Goal: Information Seeking & Learning: Check status

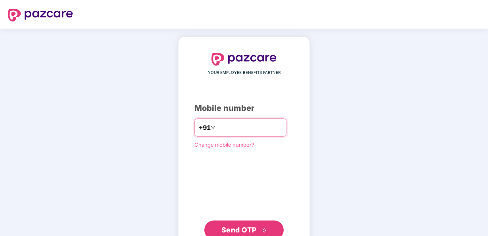
click at [223, 127] on input "number" at bounding box center [249, 127] width 65 height 13
type input "**********"
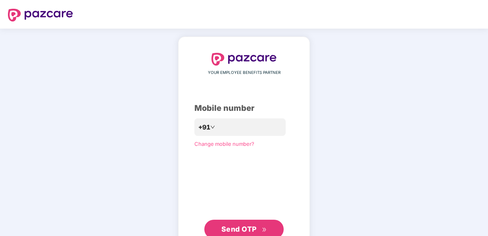
click at [249, 224] on span "Send OTP" at bounding box center [244, 228] width 46 height 11
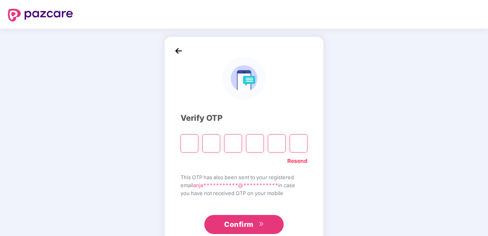
click at [306, 159] on link "Resend" at bounding box center [297, 160] width 20 height 9
click at [190, 145] on input "Please enter verification code. Digit 1" at bounding box center [190, 143] width 18 height 18
type input "*"
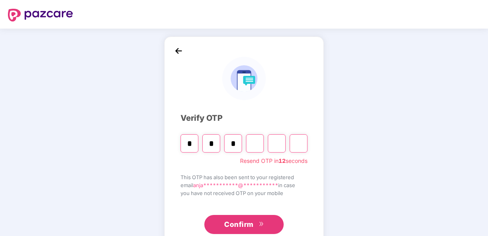
type input "*"
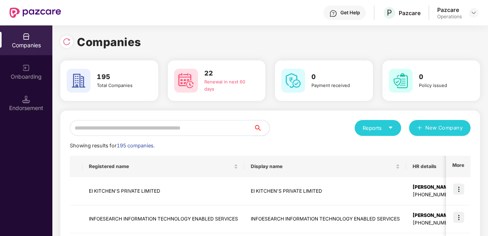
click at [435, 12] on div "Get Help P Pazcare Pazcare Operations" at bounding box center [270, 12] width 418 height 25
click at [470, 13] on div at bounding box center [474, 13] width 10 height 10
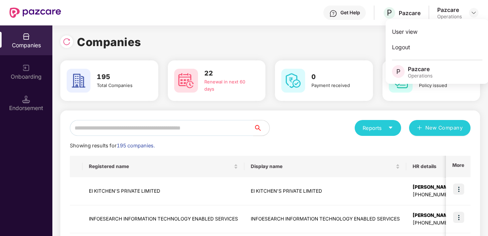
click at [243, 13] on div "Get Help P Pazcare Pazcare Operations" at bounding box center [270, 12] width 418 height 25
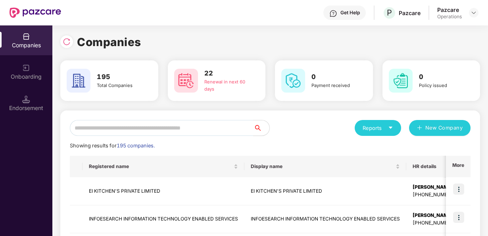
click at [41, 44] on div "Companies" at bounding box center [26, 45] width 52 height 8
click at [102, 123] on input "text" at bounding box center [162, 128] width 184 height 16
paste input "**********"
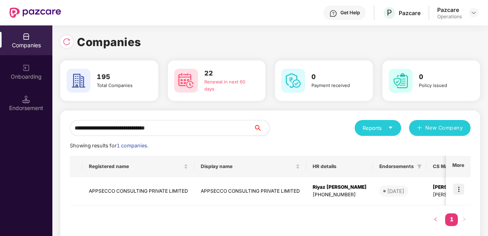
type input "**********"
click at [137, 193] on td "APPSECCO CONSULTING PRIVATE LIMITED" at bounding box center [139, 191] width 112 height 28
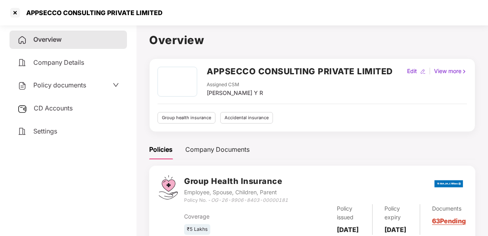
click at [75, 87] on span "Policy documents" at bounding box center [59, 85] width 53 height 8
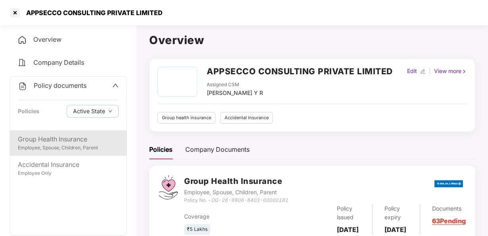
click at [84, 145] on div "Employee, Spouse, Children, Parent" at bounding box center [68, 148] width 101 height 8
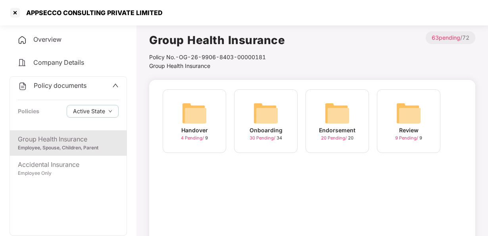
click at [252, 121] on div "Onboarding 30 Pending / 34" at bounding box center [266, 121] width 64 height 64
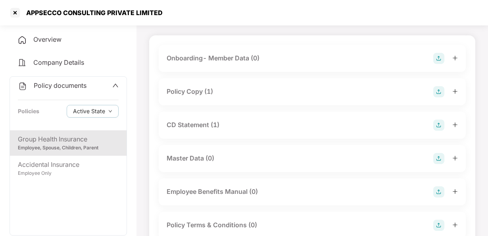
scroll to position [46, 0]
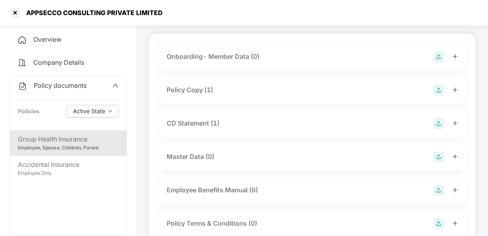
click at [201, 90] on div "Policy Copy (1)" at bounding box center [190, 90] width 46 height 10
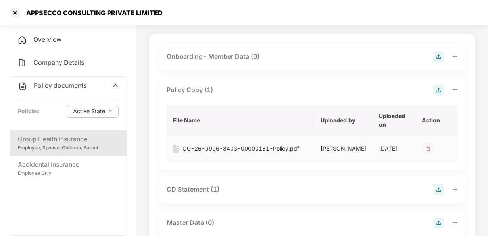
click at [205, 151] on div "OG-26-9906-8403-00000181-Policy.pdf" at bounding box center [241, 148] width 117 height 9
click at [216, 194] on div "CD Statement (1)" at bounding box center [193, 189] width 53 height 10
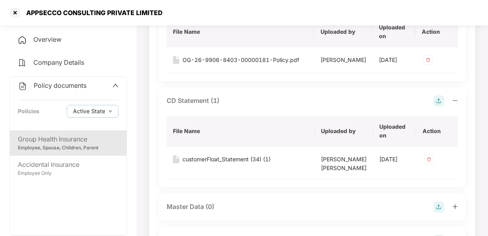
scroll to position [152, 0]
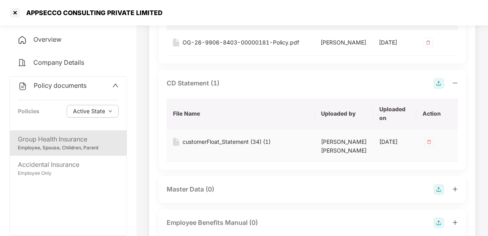
click at [228, 146] on div "customerFloat_Statement (34) (1)" at bounding box center [227, 141] width 88 height 9
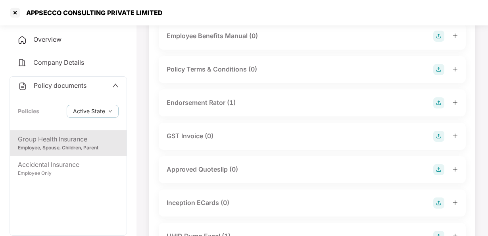
scroll to position [340, 0]
click at [217, 106] on div "Endorsement Rator (1)" at bounding box center [201, 101] width 69 height 10
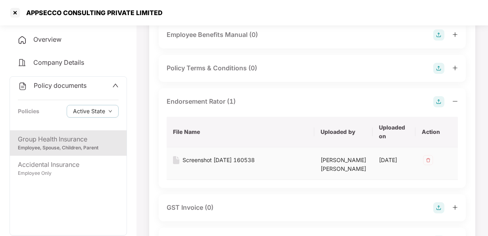
click at [207, 164] on div "Screenshot [DATE] 160538" at bounding box center [219, 160] width 72 height 9
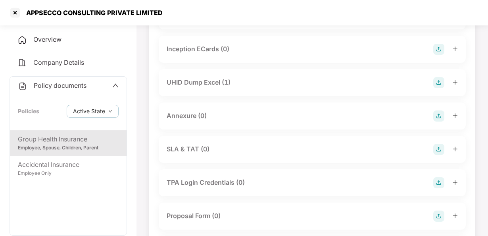
scroll to position [570, 0]
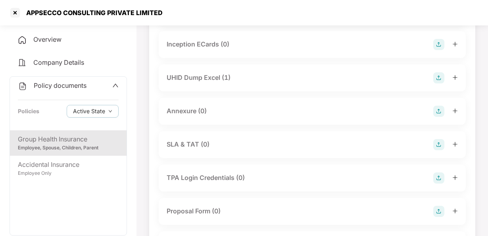
click at [229, 83] on div "UHID Dump Excel (1)" at bounding box center [199, 78] width 64 height 10
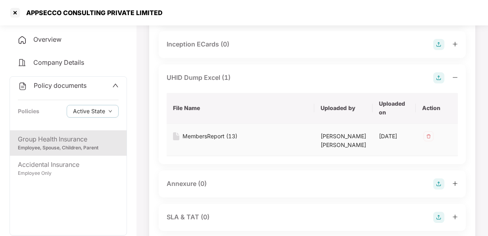
click at [209, 140] on div "MembersReport (13)" at bounding box center [210, 136] width 55 height 9
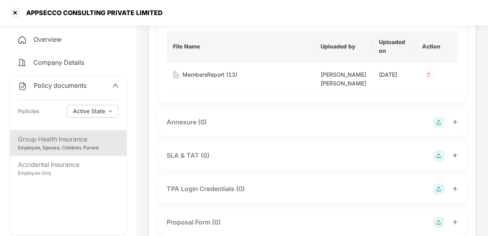
scroll to position [637, 0]
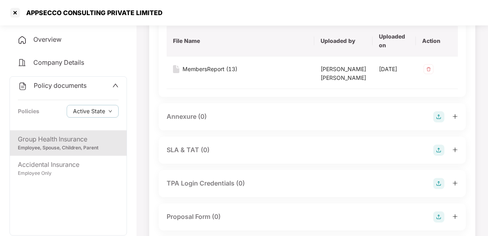
click at [209, 122] on div "Annexure (0)" at bounding box center [312, 116] width 291 height 11
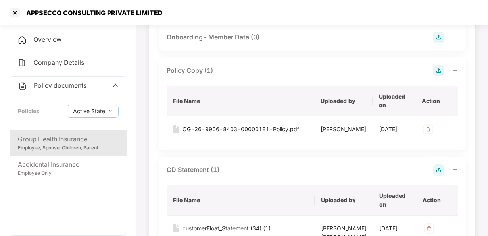
scroll to position [0, 0]
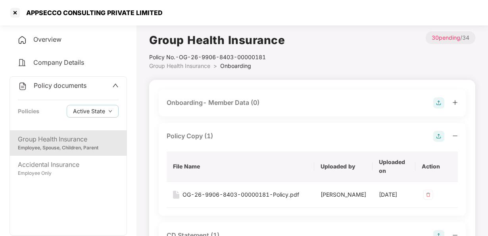
click at [79, 45] on div "Overview" at bounding box center [68, 40] width 117 height 18
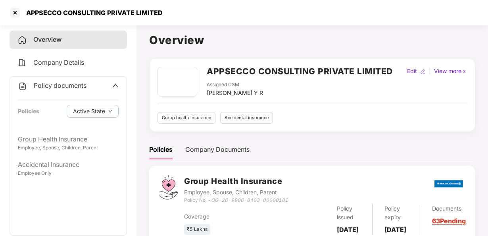
click at [113, 85] on icon "up" at bounding box center [115, 85] width 6 height 6
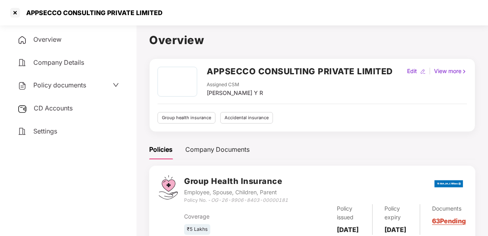
click at [69, 111] on span "CD Accounts" at bounding box center [53, 108] width 39 height 8
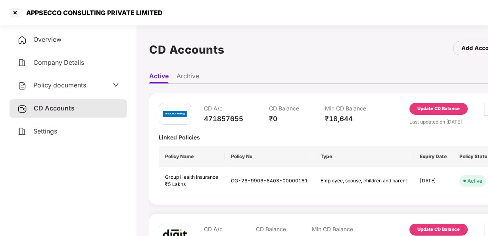
scroll to position [0, 31]
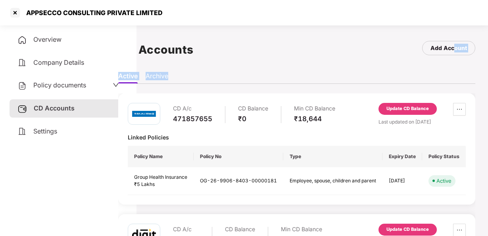
drag, startPoint x: 489, startPoint y: 60, endPoint x: 487, endPoint y: 74, distance: 14.0
click at [487, 74] on main "CD Accounts Add Account Active Archive CD A/c 471857655 CD Balance ₹0 Min CD Ba…" at bounding box center [297, 140] width 383 height 236
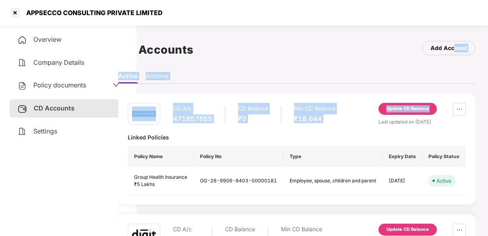
drag, startPoint x: 487, startPoint y: 74, endPoint x: 473, endPoint y: 94, distance: 24.2
click at [473, 94] on main "CD Accounts Add Account Active Archive CD A/c 471857655 CD Balance ₹0 Min CD Ba…" at bounding box center [297, 140] width 383 height 236
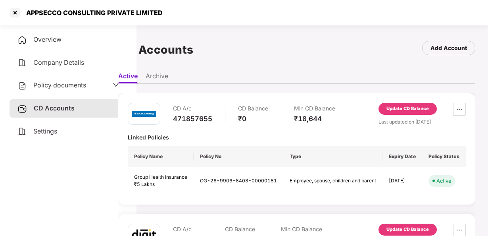
click at [429, 63] on div "CD Accounts Add Account" at bounding box center [296, 49] width 357 height 37
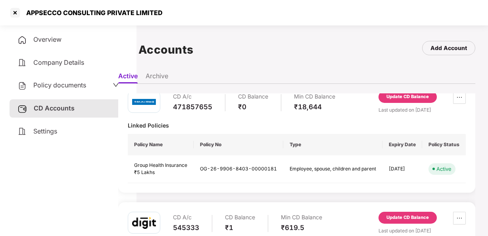
scroll to position [0, 0]
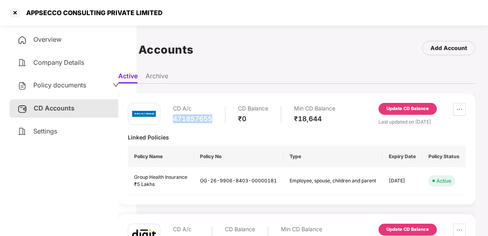
drag, startPoint x: 213, startPoint y: 117, endPoint x: 171, endPoint y: 122, distance: 42.0
click at [171, 122] on div "CD A/c 471857655 CD Balance ₹0 Min CD Balance ₹18,644" at bounding box center [232, 114] width 208 height 23
copy div "471857655"
click at [82, 89] on span "Policy documents" at bounding box center [59, 85] width 53 height 8
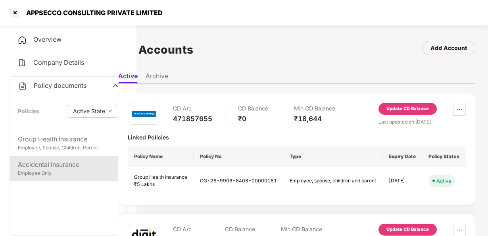
click at [49, 165] on div "Accidental Insurance" at bounding box center [68, 165] width 101 height 10
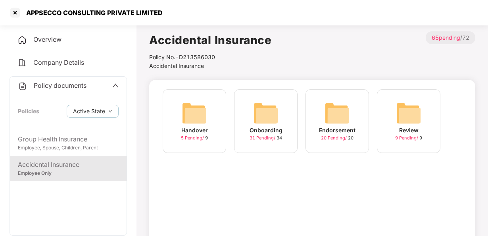
click at [275, 122] on img at bounding box center [265, 112] width 25 height 25
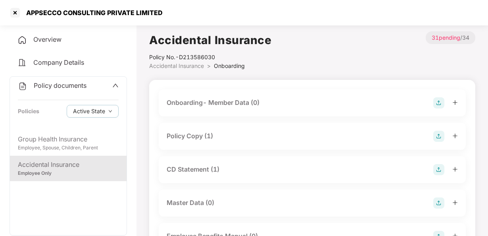
scroll to position [3, 0]
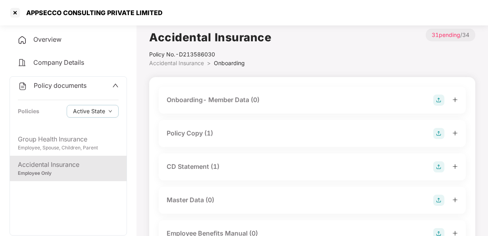
click at [189, 134] on div "Policy Copy (1)" at bounding box center [190, 133] width 46 height 10
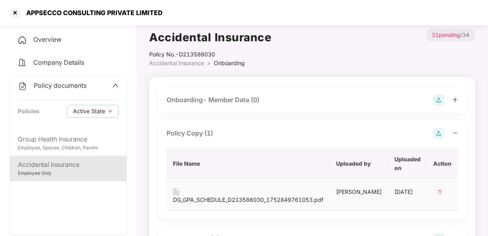
click at [210, 198] on div "DG_GPA_SCHEDULE_D213586030_1752849761053.pdf" at bounding box center [248, 199] width 150 height 9
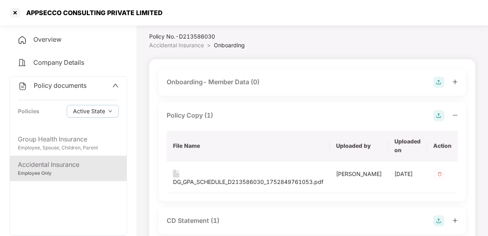
scroll to position [24, 0]
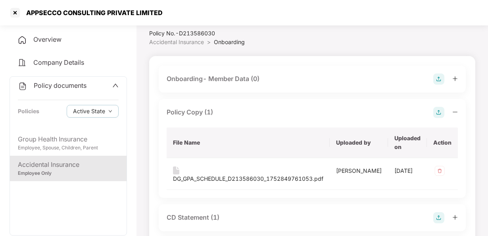
click at [212, 222] on div "CD Statement (1)" at bounding box center [193, 217] width 53 height 10
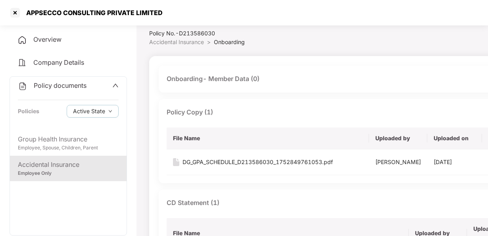
drag, startPoint x: 488, startPoint y: 31, endPoint x: 490, endPoint y: 40, distance: 10.1
click at [488, 40] on html "APPSECCO CONSULTING PRIVATE LIMITED Overview Company Details Policy documents P…" at bounding box center [244, 94] width 488 height 236
drag, startPoint x: 487, startPoint y: 37, endPoint x: 487, endPoint y: 45, distance: 8.7
click at [487, 45] on div "Accidental Insurance Policy No.- D213586030 Accidental Insurance > Onboarding >…" at bounding box center [351, 27] width 405 height 39
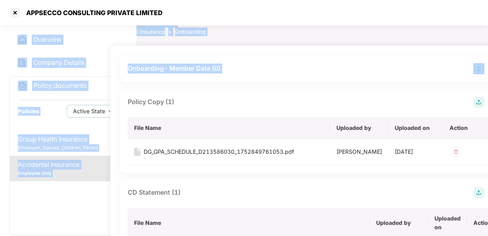
scroll to position [34, 62]
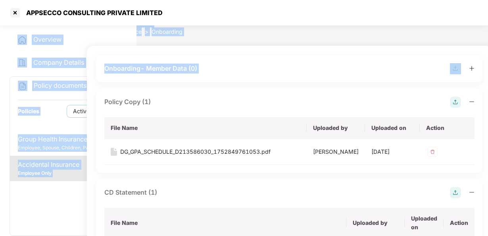
drag, startPoint x: 487, startPoint y: 15, endPoint x: 487, endPoint y: 52, distance: 37.3
click at [426, 52] on section "APPSECCO CONSULTING PRIVATE LIMITED Overview Company Details Policy documents P…" at bounding box center [182, 84] width 488 height 236
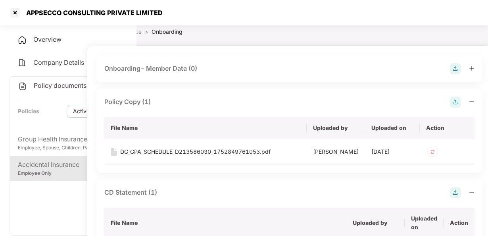
drag, startPoint x: 488, startPoint y: 28, endPoint x: 488, endPoint y: 34, distance: 6.0
click at [426, 34] on html "APPSECCO CONSULTING PRIVATE LIMITED Overview Company Details Policy documents P…" at bounding box center [182, 84] width 488 height 236
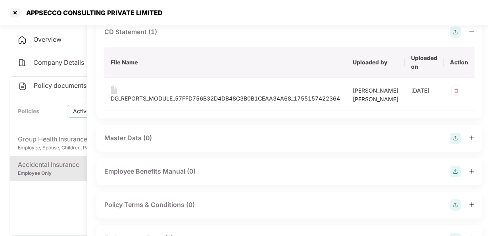
scroll to position [196, 62]
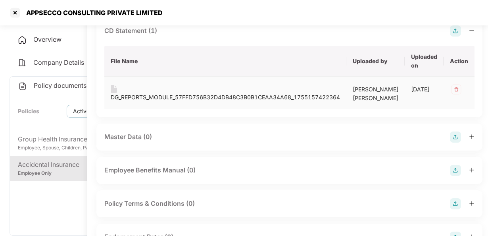
click at [219, 102] on div "DG_REPORTS_MODULE_57FFD756B32D4DB48C3B0B1CEAA34A68_1755157422364" at bounding box center [225, 97] width 229 height 9
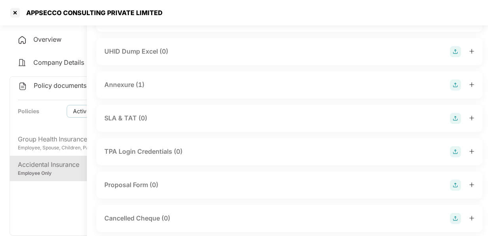
scroll to position [507, 62]
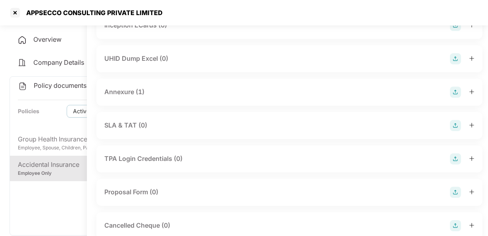
click at [177, 98] on div "Annexure (1)" at bounding box center [289, 92] width 370 height 11
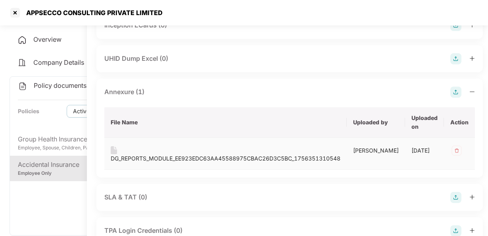
click at [182, 163] on div "DG_REPORTS_MODULE_EE923EDC63AA45588975CBAC26D3C5BC_1756351310548" at bounding box center [226, 158] width 230 height 9
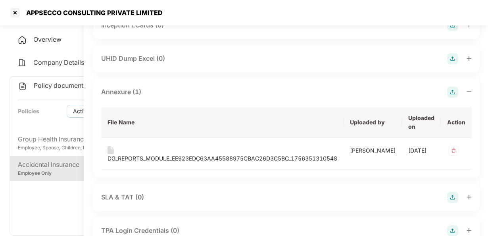
click at [487, 113] on main "Accidental Insurance Policy No.- D213586030 Accidental Insurance > Onboarding >…" at bounding box center [286, 226] width 431 height 1422
click at [485, 113] on main "Accidental Insurance Policy No.- D213586030 Accidental Insurance > Onboarding >…" at bounding box center [286, 226] width 431 height 1422
click at [486, 109] on main "Accidental Insurance Policy No.- D213586030 Accidental Insurance > Onboarding >…" at bounding box center [286, 226] width 431 height 1422
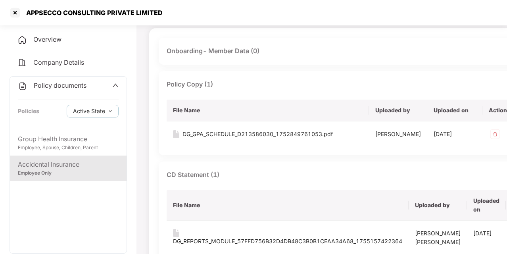
scroll to position [0, 0]
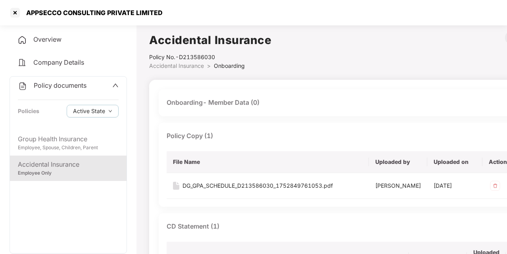
click at [44, 33] on div "Overview" at bounding box center [68, 40] width 117 height 18
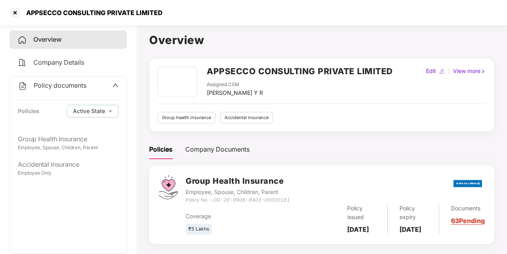
scroll to position [116, 0]
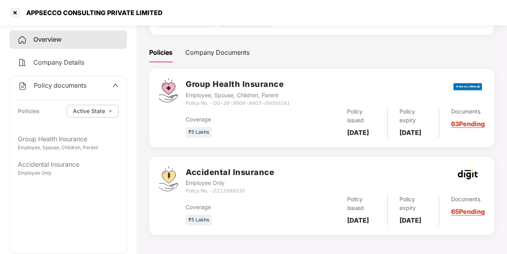
click at [148, 70] on main "Overview APPSECCO CONSULTING PRIVATE LIMITED Assigned CSM [PERSON_NAME] Y R Edi…" at bounding box center [322, 89] width 371 height 329
click at [82, 65] on span "Company Details" at bounding box center [58, 62] width 51 height 8
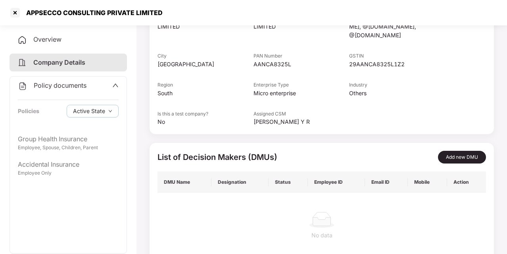
click at [118, 86] on div "Policy documents Policies Active State" at bounding box center [68, 104] width 117 height 54
click at [115, 85] on icon "up" at bounding box center [115, 85] width 6 height 6
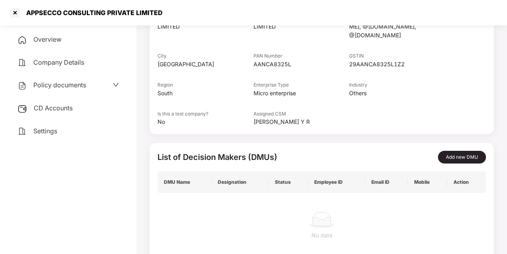
click at [71, 111] on span "CD Accounts" at bounding box center [53, 108] width 39 height 8
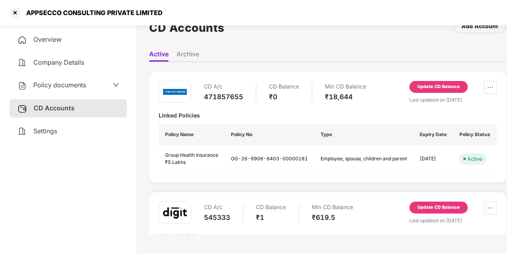
scroll to position [22, 12]
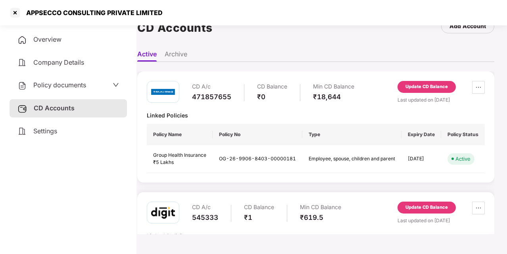
drag, startPoint x: 506, startPoint y: 89, endPoint x: 506, endPoint y: 97, distance: 7.5
click at [488, 97] on main "CD Accounts Add Account Active Archive CD A/c 471857655 CD Balance ₹0 Min CD Ba…" at bounding box center [316, 127] width 383 height 254
drag, startPoint x: 192, startPoint y: 216, endPoint x: 221, endPoint y: 217, distance: 29.0
click at [221, 217] on div "CD A/c 545333 CD Balance ₹1 Min CD Balance ₹619.5" at bounding box center [266, 213] width 149 height 23
copy div "545333"
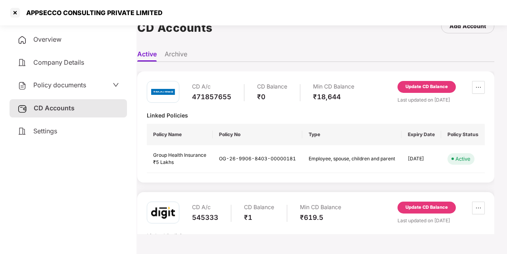
click at [97, 90] on div "Policy documents" at bounding box center [68, 85] width 102 height 10
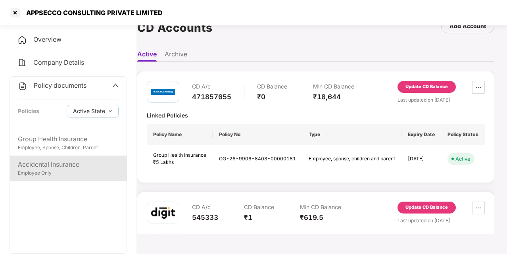
click at [59, 171] on div "Employee Only" at bounding box center [68, 173] width 101 height 8
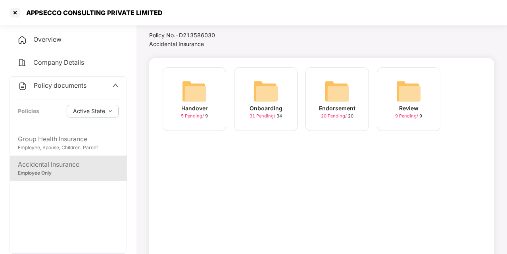
click at [260, 100] on img at bounding box center [265, 91] width 25 height 25
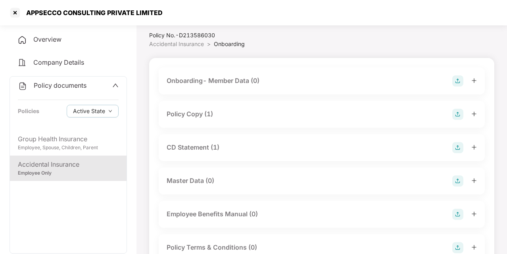
click at [326, 113] on div "Policy Copy (1)" at bounding box center [322, 114] width 310 height 11
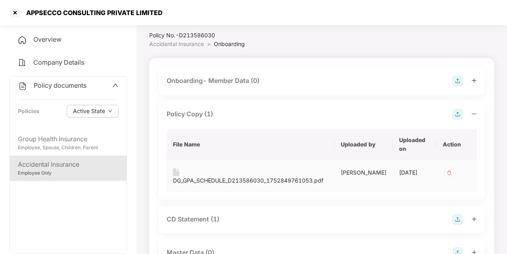
click at [235, 175] on div "DG_GPA_SCHEDULE_D213586030_1752849761053.pdf" at bounding box center [250, 176] width 155 height 17
click at [224, 179] on div "DG_GPA_SCHEDULE_D213586030_1752849761053.pdf" at bounding box center [248, 180] width 150 height 9
click at [39, 89] on span "Policy documents" at bounding box center [60, 85] width 53 height 8
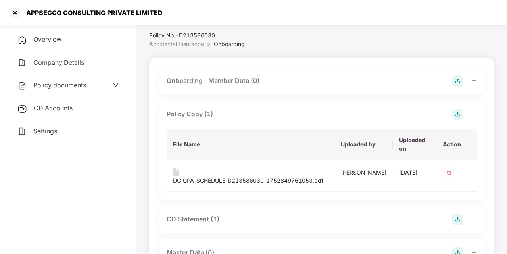
click at [59, 107] on span "CD Accounts" at bounding box center [53, 108] width 39 height 8
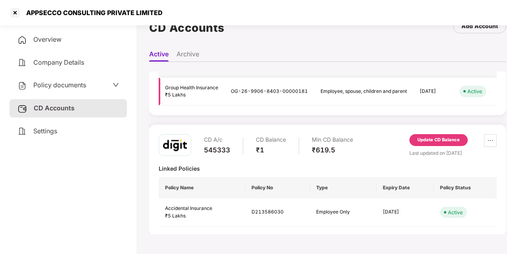
scroll to position [70, 0]
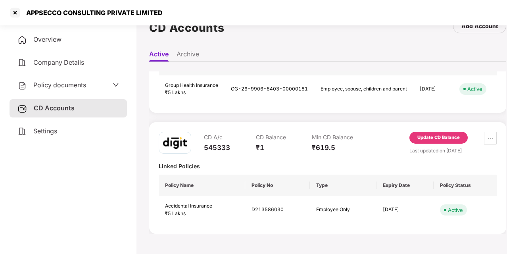
click at [361, 32] on div "CD Accounts Add Account" at bounding box center [327, 28] width 357 height 37
click at [18, 10] on div at bounding box center [15, 12] width 13 height 13
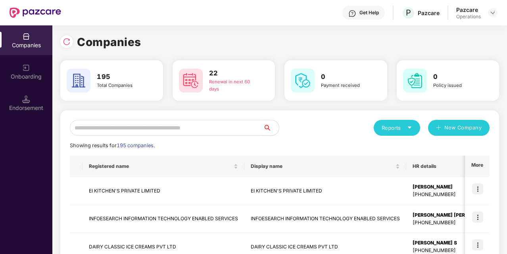
scroll to position [0, 0]
click at [488, 12] on img at bounding box center [493, 13] width 6 height 6
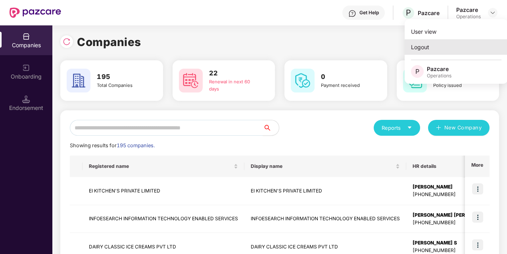
click at [430, 47] on div "Logout" at bounding box center [456, 46] width 103 height 15
